Goal: Find specific page/section: Find specific page/section

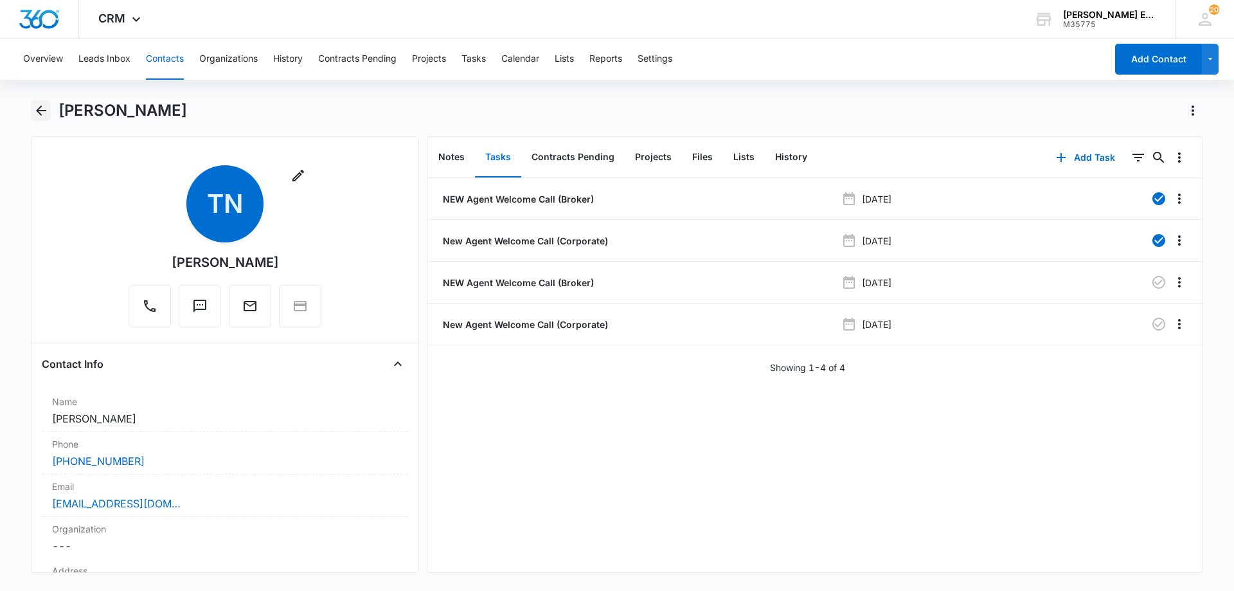
scroll to position [332, 0]
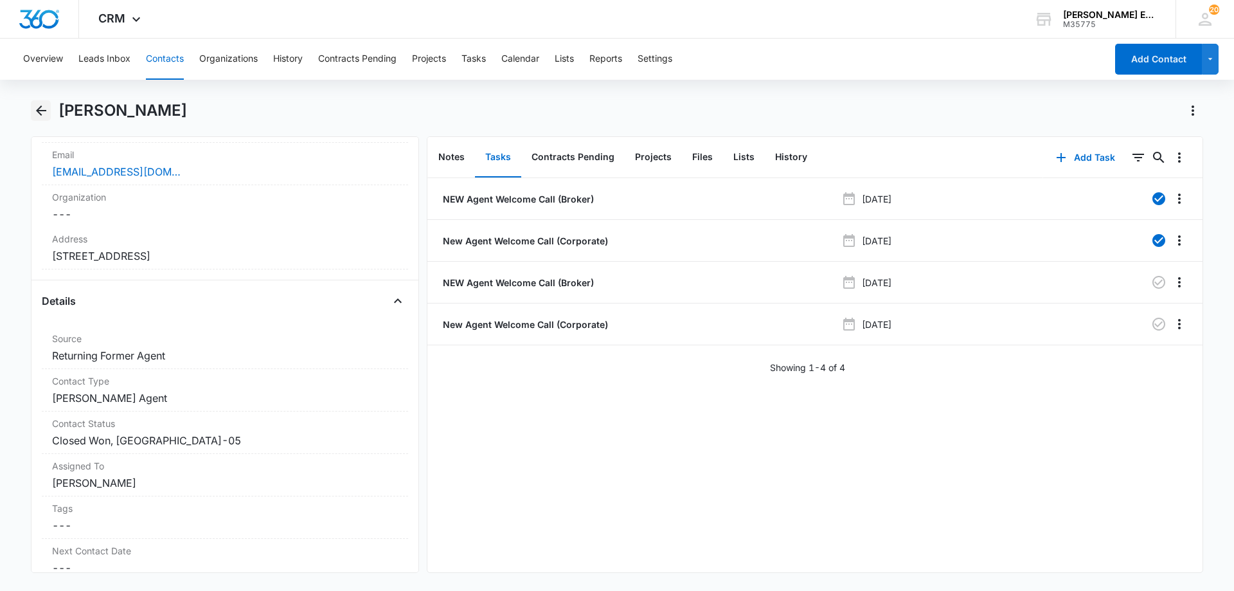
click at [38, 112] on icon "Back" at bounding box center [41, 110] width 10 height 10
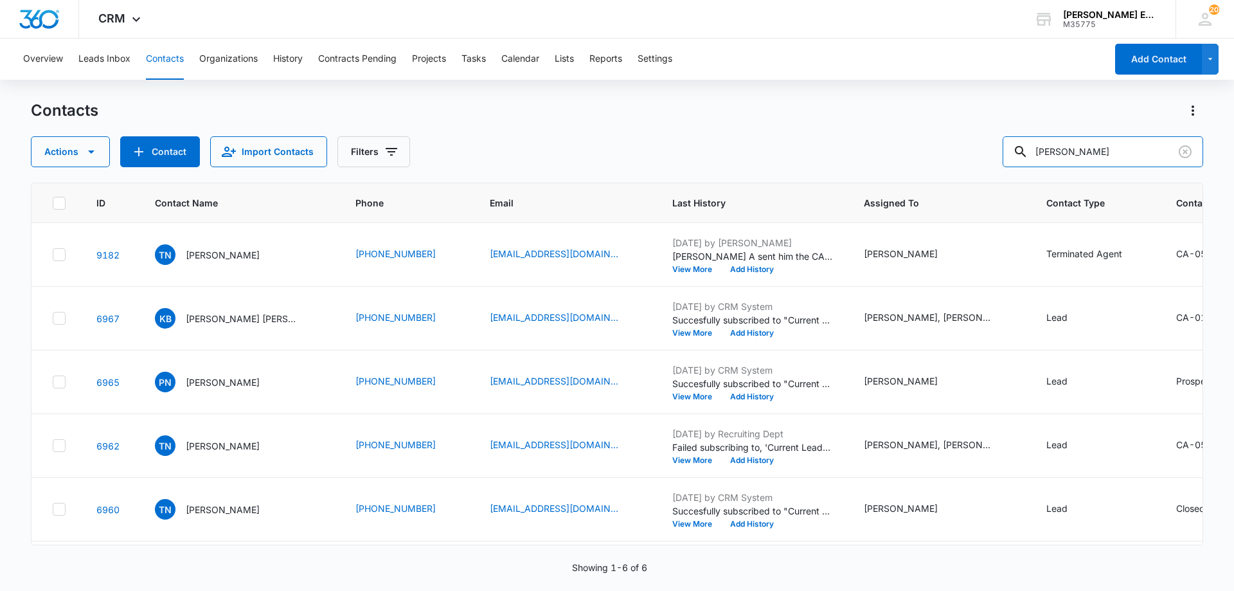
drag, startPoint x: 1143, startPoint y: 152, endPoint x: 884, endPoint y: 152, distance: 259.6
click at [884, 152] on div "Actions Contact Import Contacts Filters [PERSON_NAME]" at bounding box center [617, 151] width 1172 height 31
paste input "[PERSON_NAME]"
type input "[PERSON_NAME]"
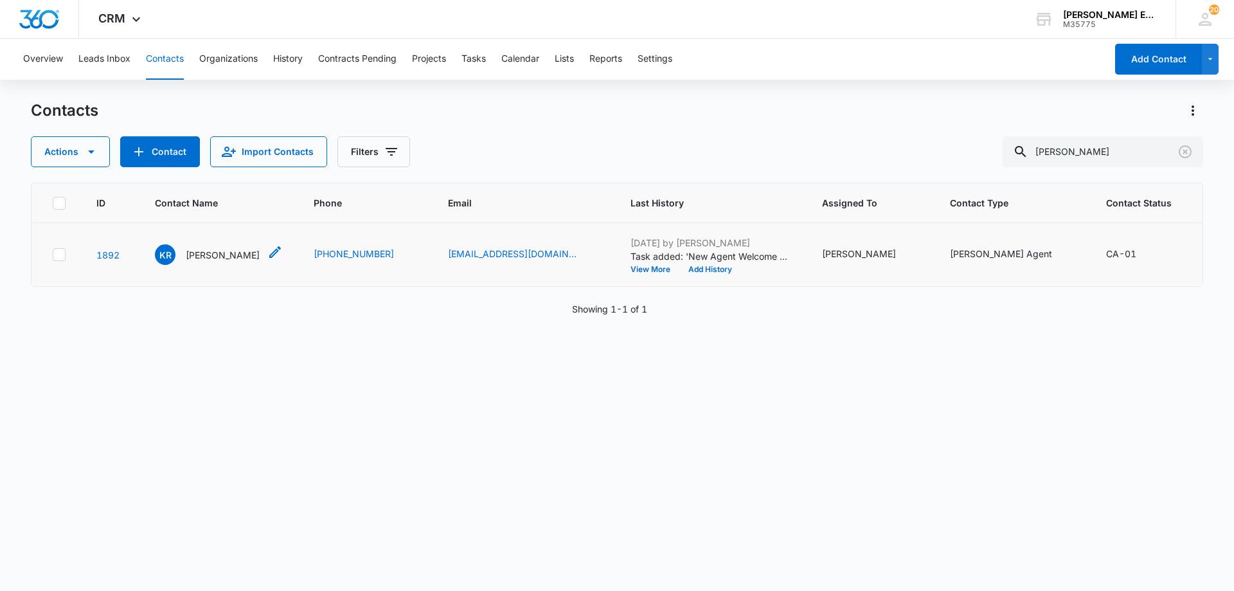
click at [203, 262] on p "[PERSON_NAME]" at bounding box center [223, 254] width 74 height 13
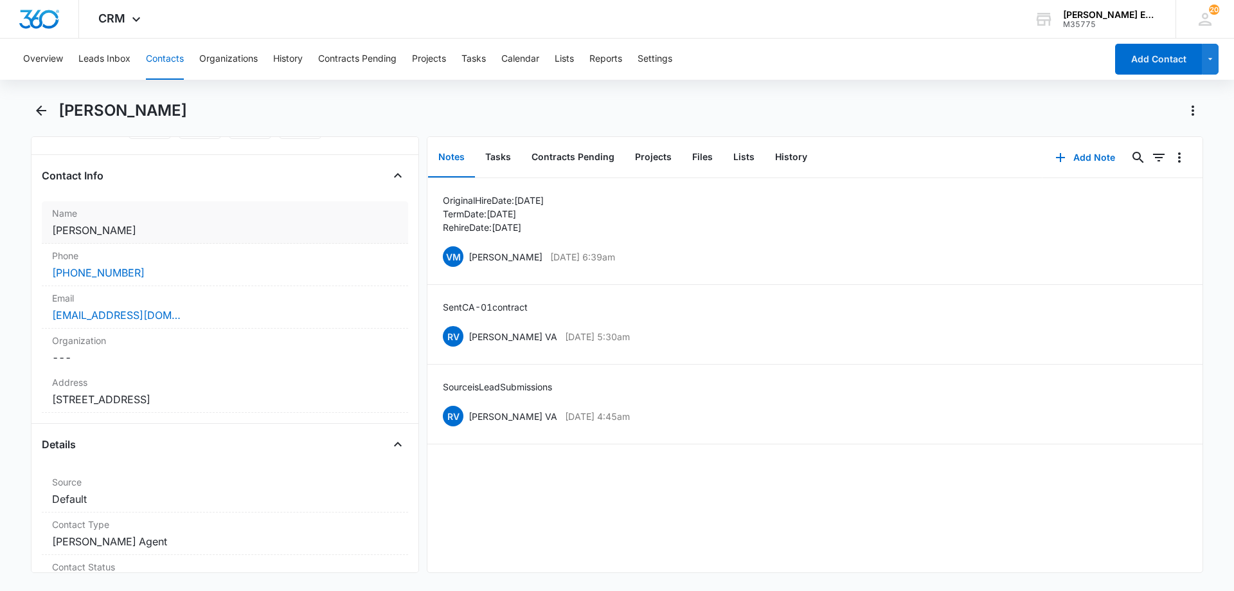
scroll to position [193, 0]
drag, startPoint x: 245, startPoint y: 112, endPoint x: 55, endPoint y: 115, distance: 190.3
click at [55, 115] on div "[PERSON_NAME]" at bounding box center [617, 118] width 1172 height 36
copy h1 "[PERSON_NAME]"
click at [162, 388] on dd "Cancel Save Changes [STREET_ADDRESS]" at bounding box center [225, 394] width 346 height 15
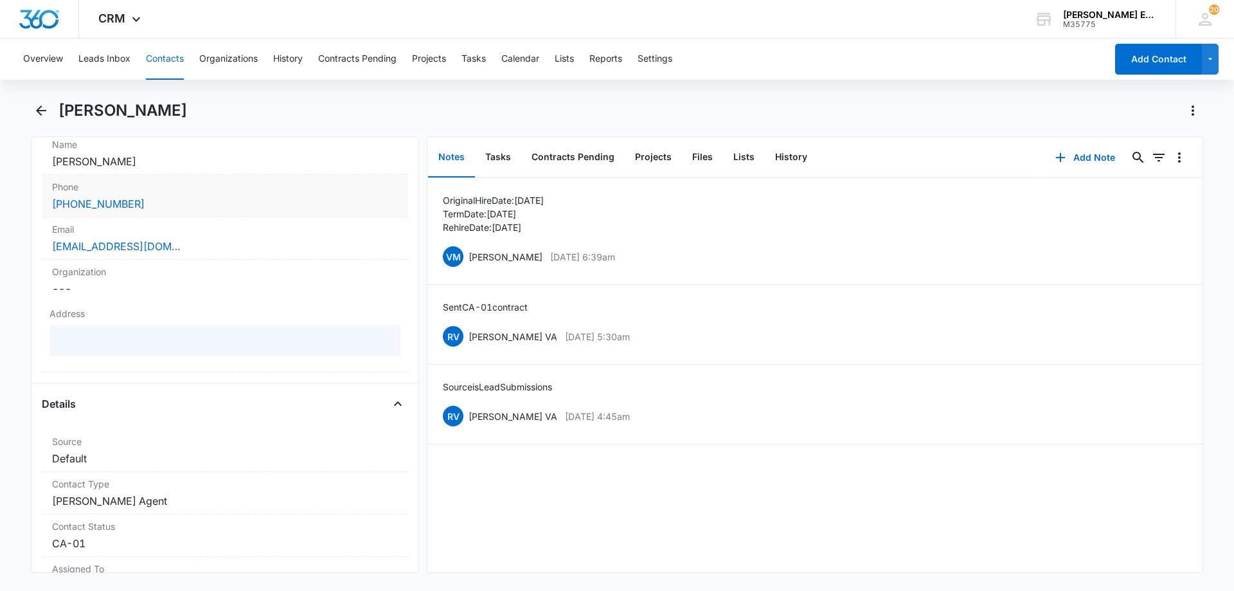
scroll to position [321, 0]
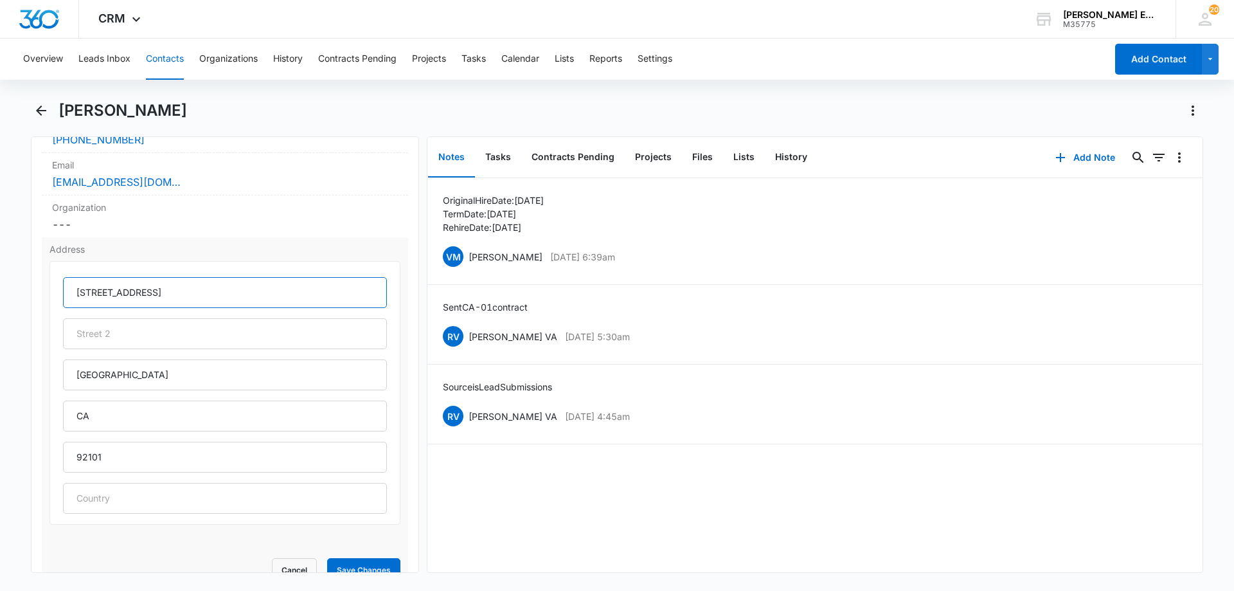
drag, startPoint x: 146, startPoint y: 294, endPoint x: 70, endPoint y: 296, distance: 75.8
click at [70, 296] on input "[STREET_ADDRESS]" at bounding box center [225, 292] width 324 height 31
drag, startPoint x: 123, startPoint y: 377, endPoint x: 46, endPoint y: 380, distance: 77.2
click at [46, 380] on div "Address [STREET_ADDRESS] Cancel Save Changes" at bounding box center [225, 412] width 366 height 351
drag, startPoint x: 104, startPoint y: 461, endPoint x: 60, endPoint y: 465, distance: 43.9
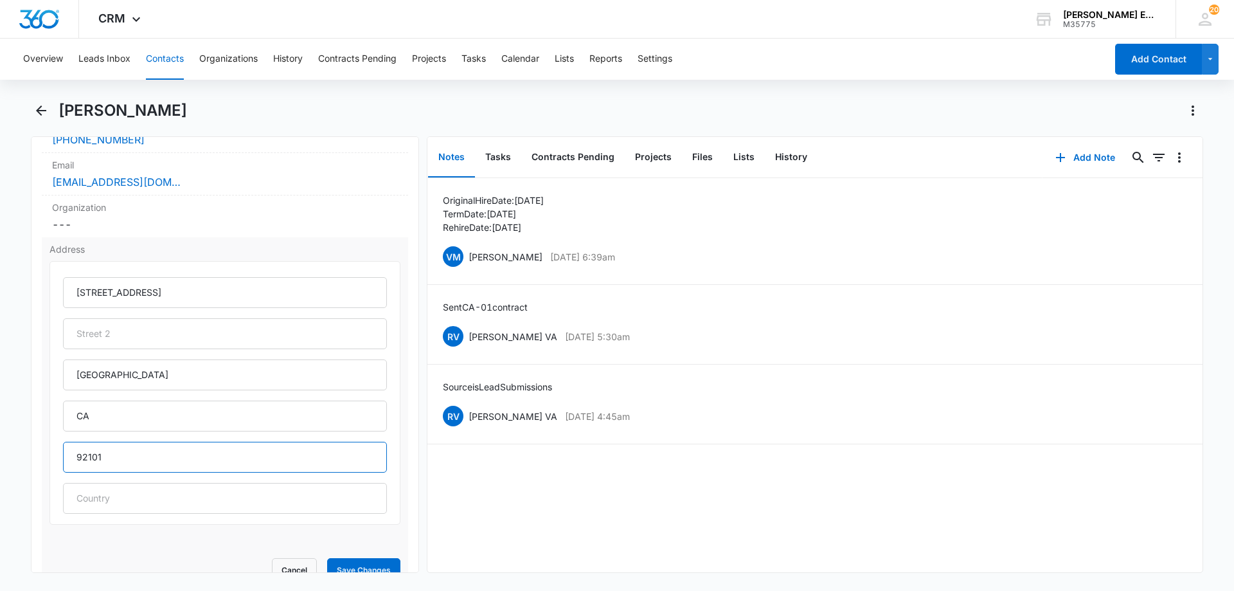
click at [60, 465] on div "[STREET_ADDRESS]" at bounding box center [224, 393] width 351 height 264
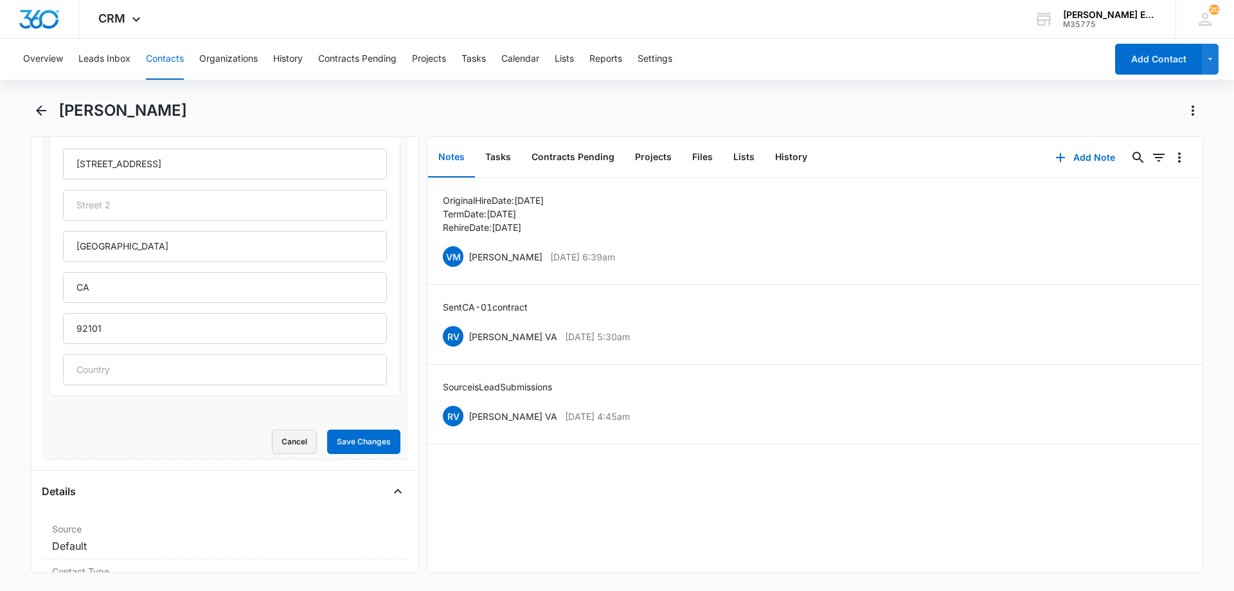
click at [292, 436] on button "Cancel" at bounding box center [294, 441] width 45 height 24
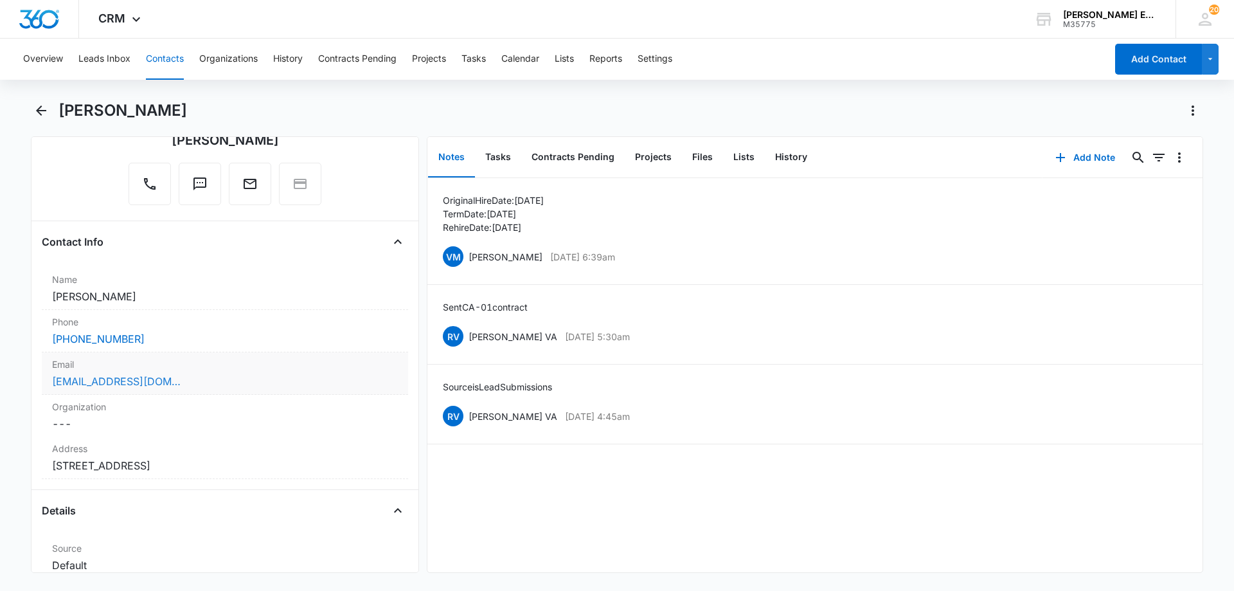
scroll to position [121, 0]
click at [217, 362] on label "Email" at bounding box center [225, 364] width 346 height 13
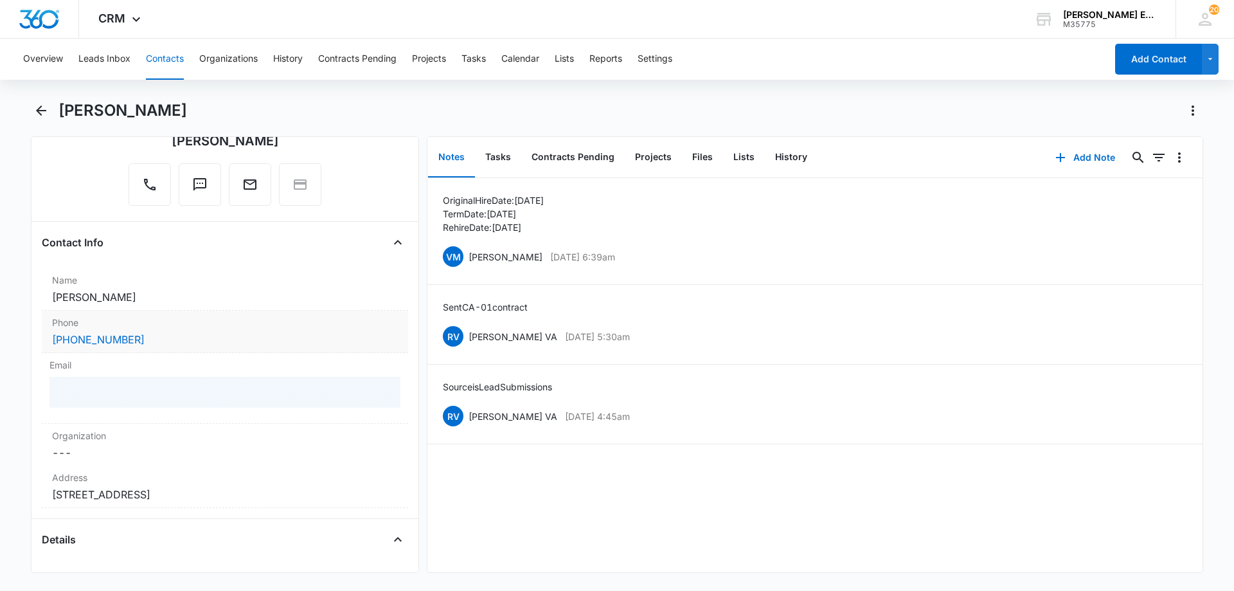
click at [206, 329] on div "Phone Cancel Save Changes [PHONE_NUMBER]" at bounding box center [225, 331] width 366 height 42
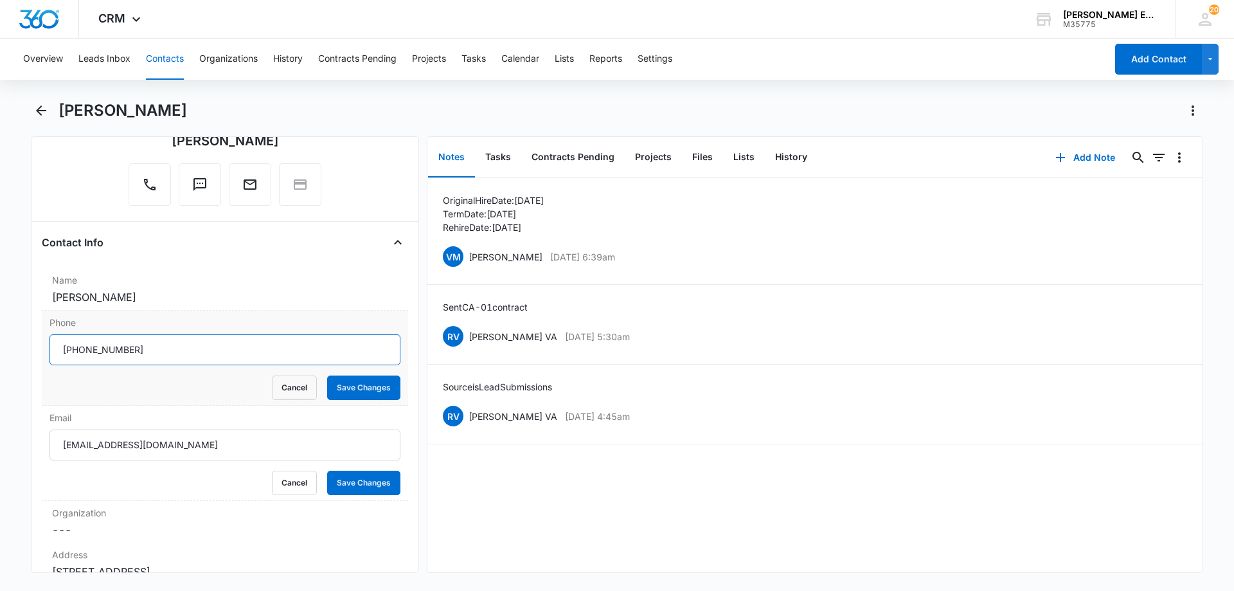
drag, startPoint x: 135, startPoint y: 350, endPoint x: 51, endPoint y: 355, distance: 84.3
click at [51, 355] on input "Phone" at bounding box center [224, 349] width 351 height 31
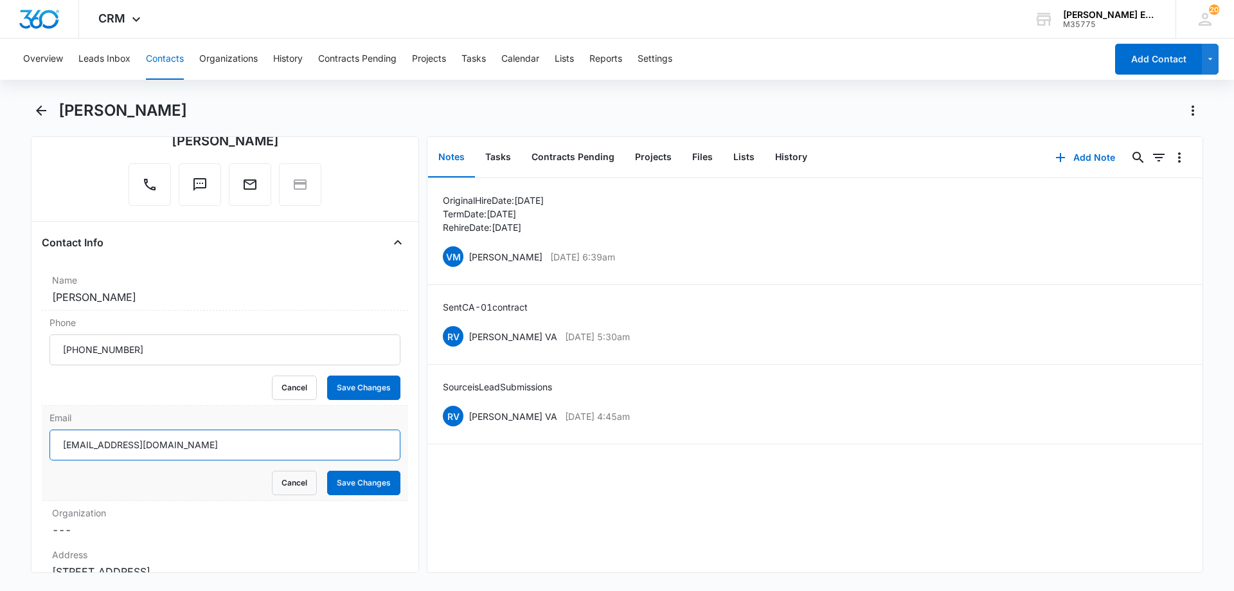
drag, startPoint x: 174, startPoint y: 450, endPoint x: 47, endPoint y: 448, distance: 127.3
click at [47, 448] on div "Email [EMAIL_ADDRESS][DOMAIN_NAME] Cancel Save Changes" at bounding box center [225, 453] width 366 height 95
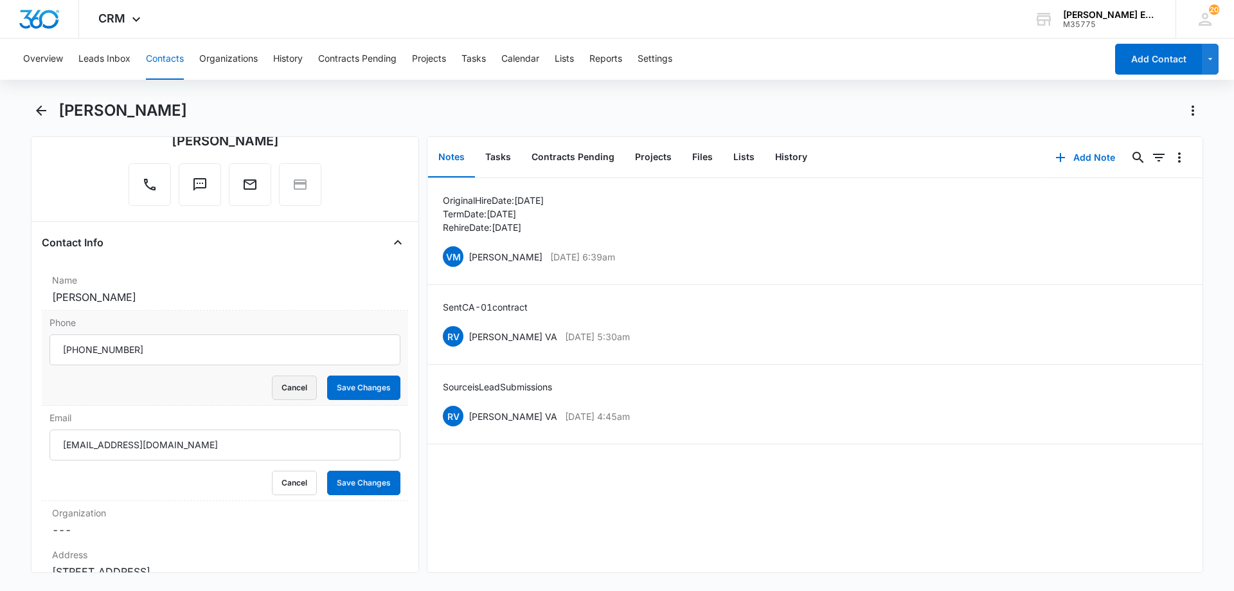
click at [283, 384] on button "Cancel" at bounding box center [294, 387] width 45 height 24
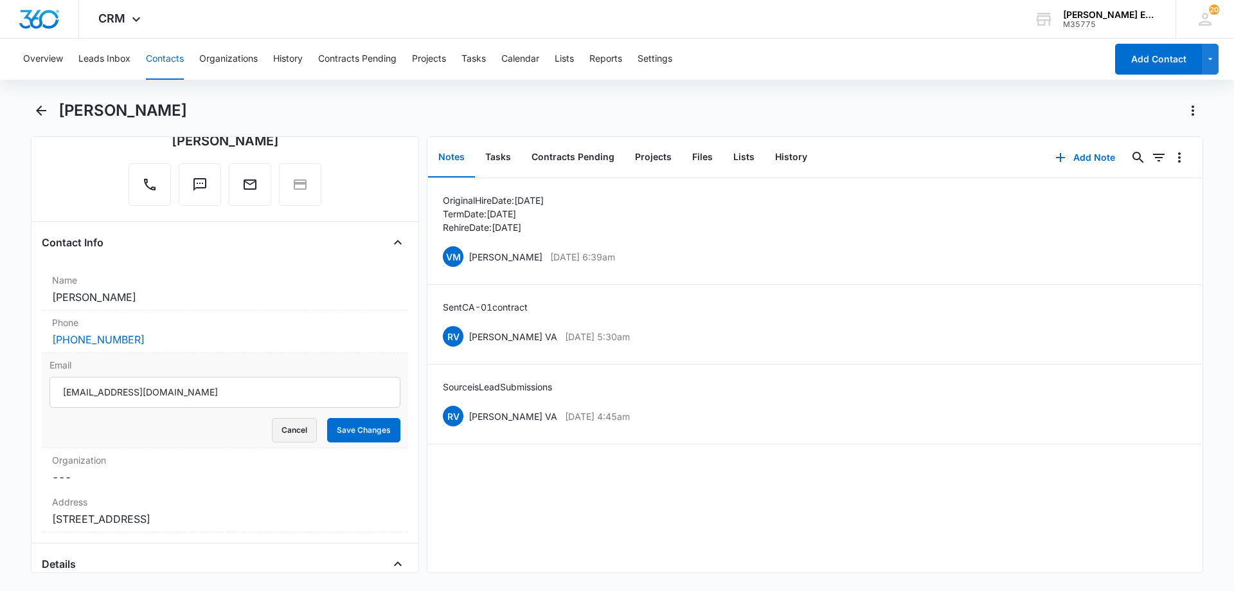
click at [280, 434] on button "Cancel" at bounding box center [294, 430] width 45 height 24
